Goal: Transaction & Acquisition: Purchase product/service

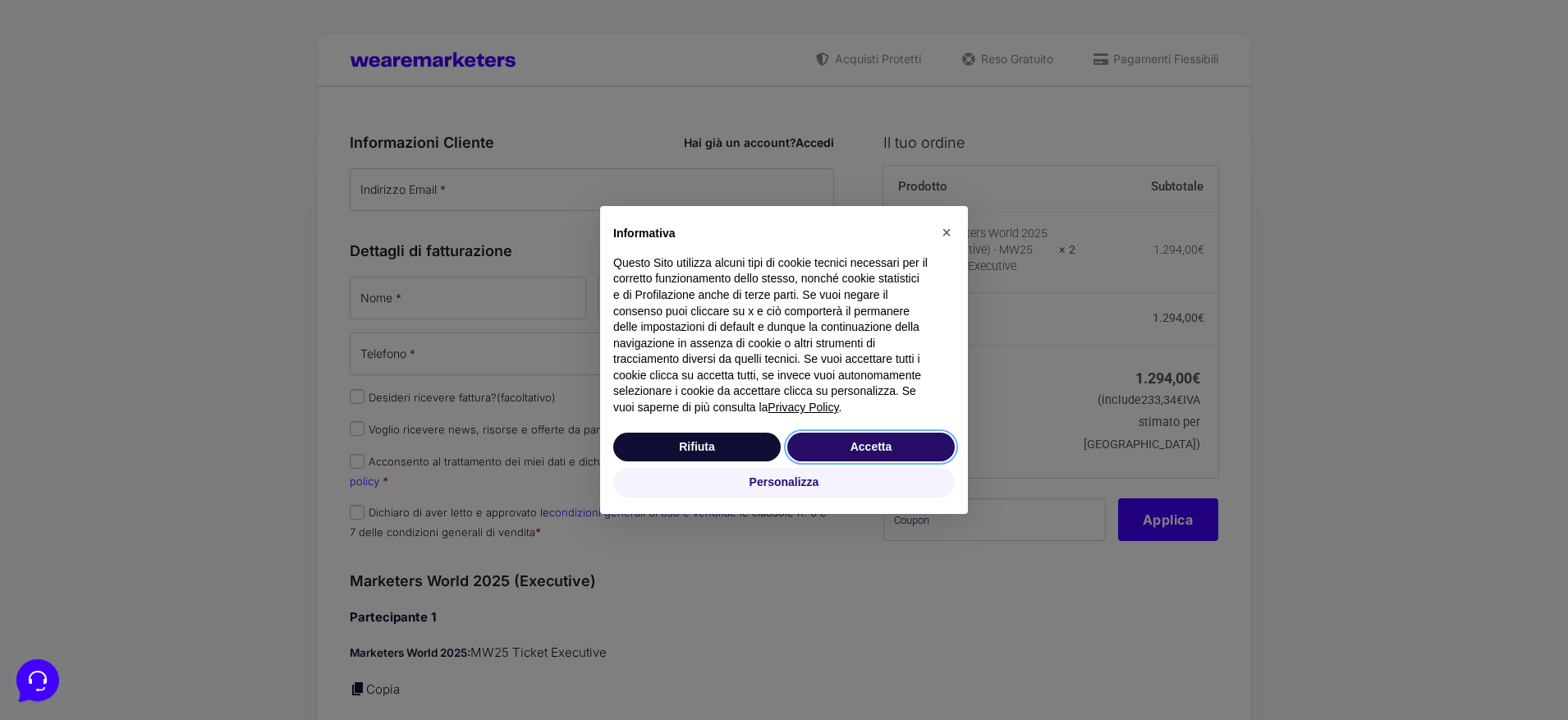
click at [844, 446] on button "Accetta" at bounding box center [871, 447] width 168 height 29
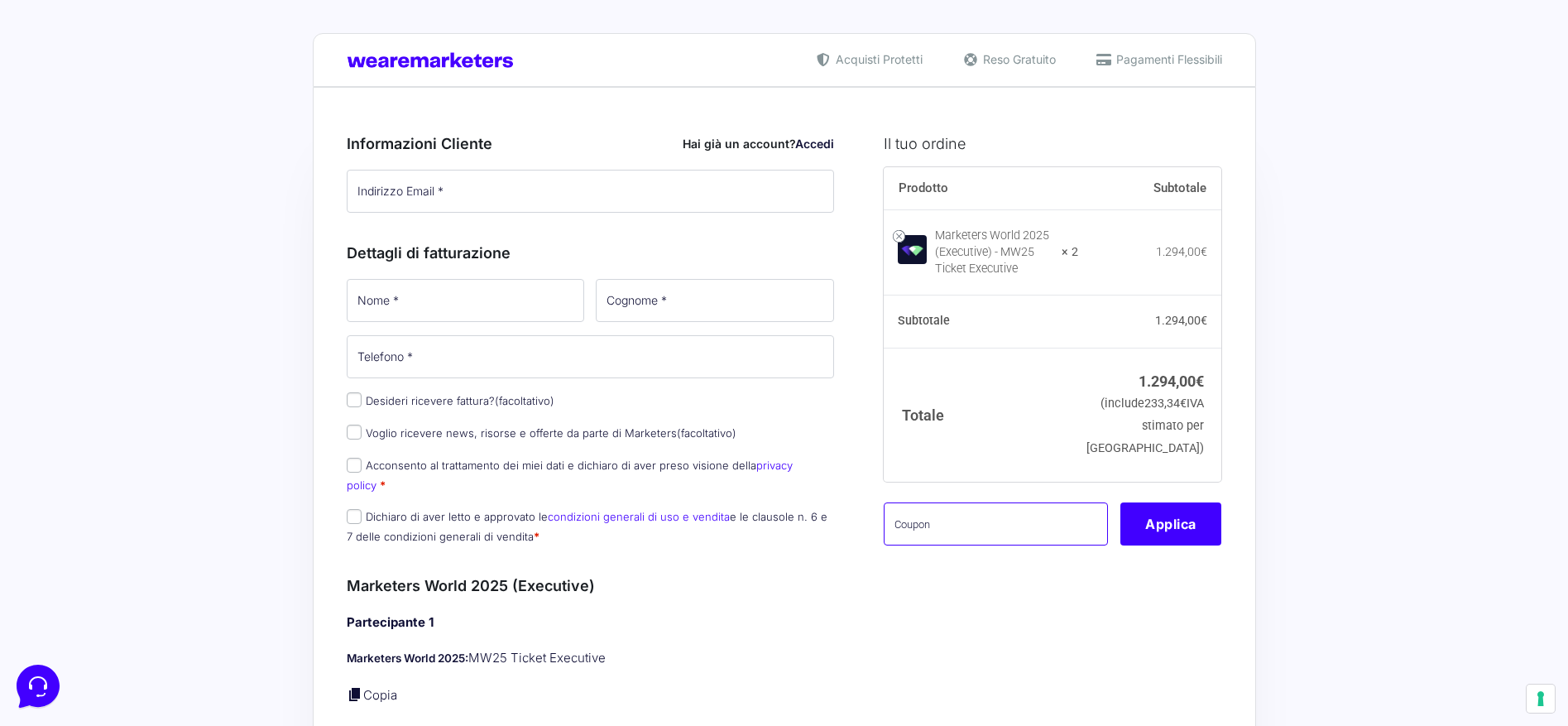
click at [976, 545] on input "text" at bounding box center [996, 525] width 224 height 43
paste input "mw25delsette"
type input "mw25delsette"
click at [1157, 542] on button "Applica" at bounding box center [1170, 525] width 101 height 43
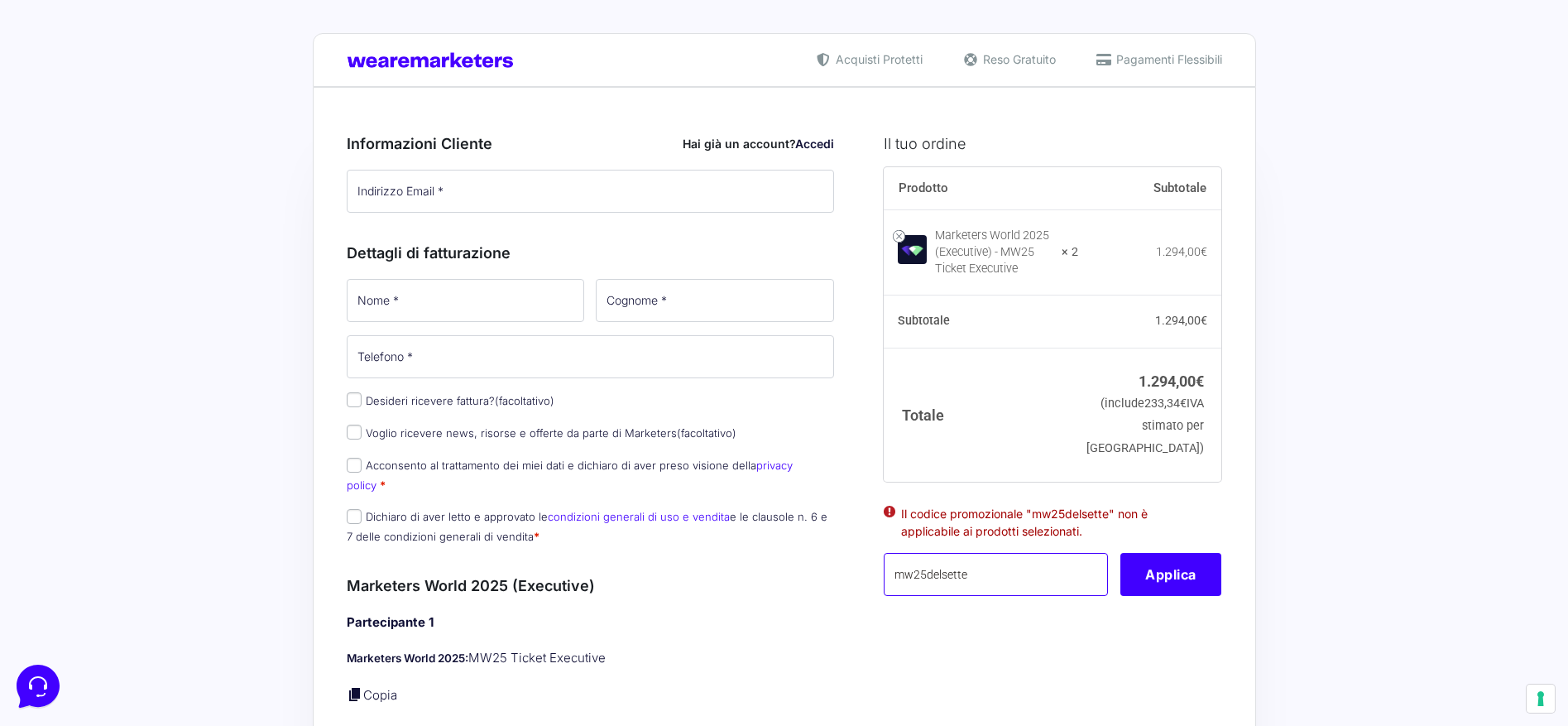
drag, startPoint x: 1010, startPoint y: 601, endPoint x: 841, endPoint y: 601, distance: 169.0
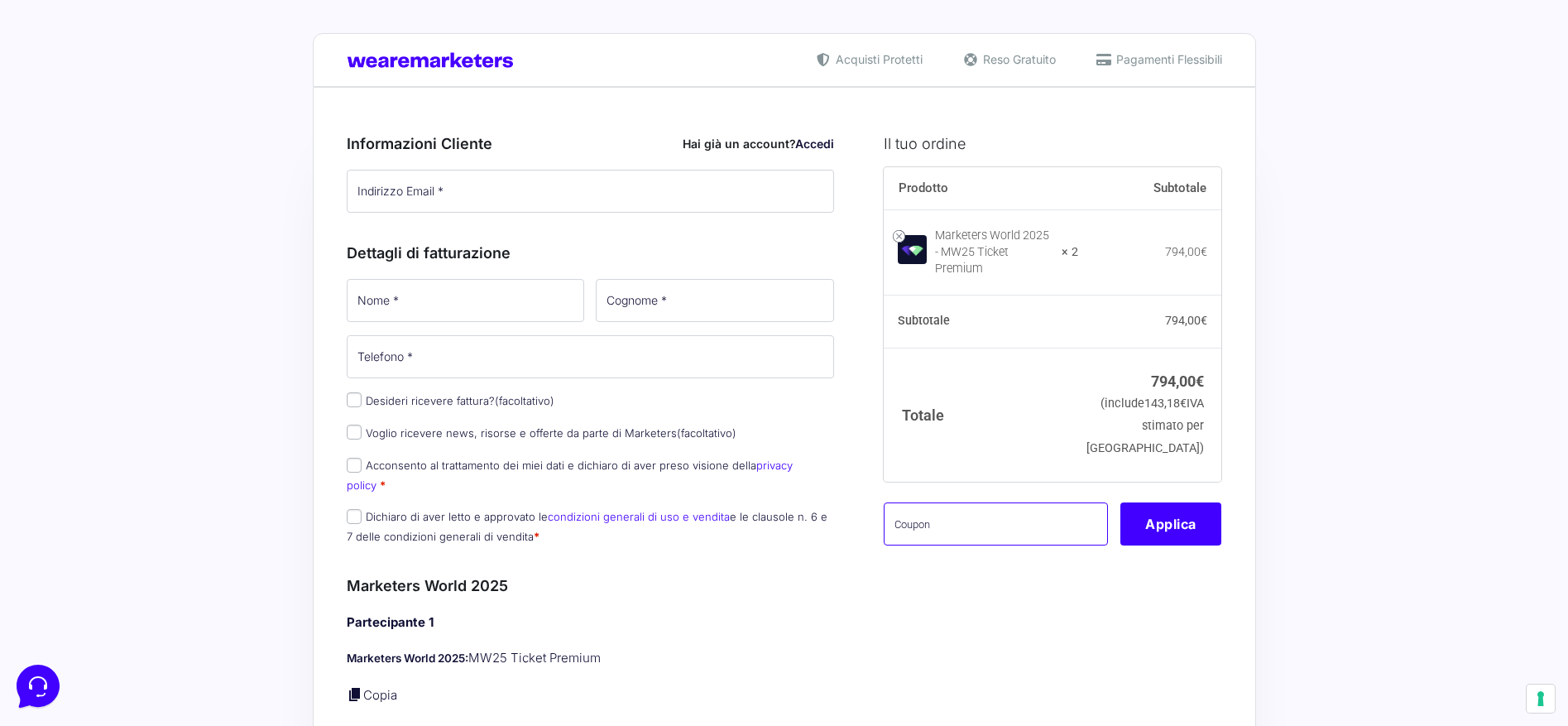
click at [921, 532] on input "text" at bounding box center [996, 525] width 224 height 43
paste input "mw25delsette"
type input "mw25delsette"
click at [1162, 536] on button "Applica" at bounding box center [1170, 525] width 101 height 43
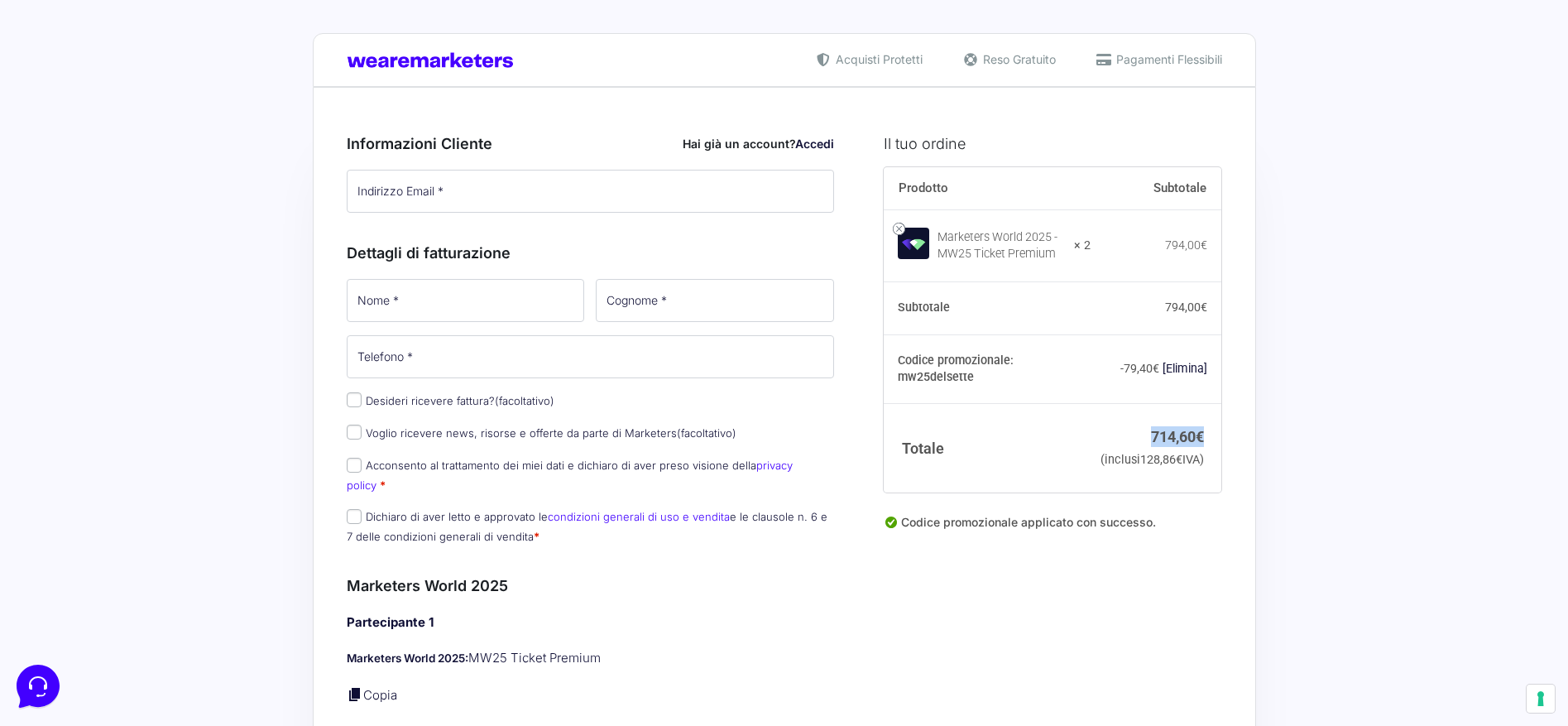
drag, startPoint x: 1151, startPoint y: 420, endPoint x: 1204, endPoint y: 433, distance: 54.6
click at [1204, 433] on td "714,60 € (inclusi 128,86 € IVA)" at bounding box center [1157, 448] width 132 height 88
drag, startPoint x: 1164, startPoint y: 237, endPoint x: 1231, endPoint y: 240, distance: 67.1
click at [1200, 264] on td "794,00 €" at bounding box center [1157, 246] width 132 height 73
